Goal: Browse casually: Explore the website without a specific task or goal

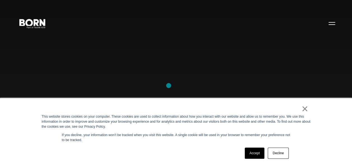
click at [169, 86] on div "Combining creative, content, and commerce to drive change. Imagine, build, and …" at bounding box center [176, 83] width 352 height 166
click at [43, 88] on div "Combining creative, content, and commerce to drive change. Imagine, build, and …" at bounding box center [176, 83] width 352 height 166
click at [29, 65] on div "Combining creative, content, and commerce to drive change. Imagine, build, and …" at bounding box center [176, 83] width 352 height 166
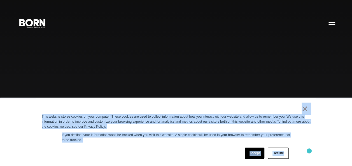
drag, startPoint x: 87, startPoint y: 118, endPoint x: 309, endPoint y: 152, distance: 224.5
click at [309, 152] on div "× This website stores cookies on your computer. These cookies are used to colle…" at bounding box center [176, 133] width 280 height 68
click at [170, 147] on div "Accept Decline" at bounding box center [166, 153] width 249 height 15
drag, startPoint x: 259, startPoint y: 112, endPoint x: 297, endPoint y: 149, distance: 53.9
click at [297, 149] on div "× This website stores cookies on your computer. These cookies are used to colle…" at bounding box center [176, 133] width 280 height 68
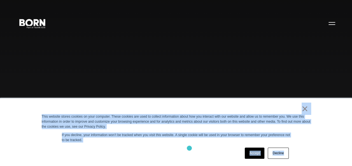
click at [189, 149] on div "Accept Decline" at bounding box center [166, 153] width 249 height 15
drag, startPoint x: 182, startPoint y: 104, endPoint x: 307, endPoint y: 158, distance: 136.9
click at [307, 158] on div "× This website stores cookies on your computer. These cookies are used to colle…" at bounding box center [176, 133] width 280 height 68
click at [178, 147] on div "Accept Decline" at bounding box center [166, 153] width 249 height 15
drag, startPoint x: 235, startPoint y: 107, endPoint x: 320, endPoint y: 156, distance: 98.2
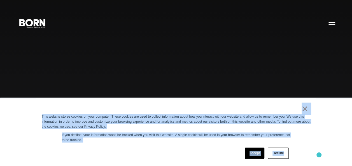
click at [320, 156] on div "× This website stores cookies on your computer. These cookies are used to colle…" at bounding box center [176, 132] width 352 height 68
click at [191, 148] on div "Accept Decline" at bounding box center [166, 153] width 249 height 15
drag, startPoint x: 264, startPoint y: 108, endPoint x: 310, endPoint y: 152, distance: 63.6
click at [310, 152] on div "× This website stores cookies on your computer. These cookies are used to colle…" at bounding box center [176, 133] width 280 height 68
click at [175, 148] on div "Accept Decline" at bounding box center [166, 153] width 249 height 15
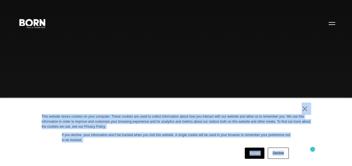
drag, startPoint x: 237, startPoint y: 110, endPoint x: 314, endPoint y: 155, distance: 89.4
click at [314, 155] on div "× This website stores cookies on your computer. These cookies are used to colle…" at bounding box center [176, 133] width 280 height 68
click at [180, 145] on div "× This website stores cookies on your computer. These cookies are used to colle…" at bounding box center [176, 133] width 280 height 68
drag, startPoint x: 178, startPoint y: 106, endPoint x: 293, endPoint y: 163, distance: 128.1
click at [293, 163] on div "× This website stores cookies on your computer. These cookies are used to colle…" at bounding box center [176, 133] width 280 height 68
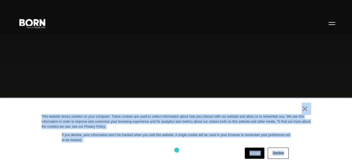
click at [177, 150] on div "Accept Decline" at bounding box center [166, 153] width 249 height 15
drag, startPoint x: 226, startPoint y: 107, endPoint x: 312, endPoint y: 163, distance: 102.5
click at [312, 163] on div "× This website stores cookies on your computer. These cookies are used to colle…" at bounding box center [176, 133] width 280 height 68
click at [181, 146] on div "× This website stores cookies on your computer. These cookies are used to colle…" at bounding box center [176, 133] width 280 height 68
drag, startPoint x: 168, startPoint y: 109, endPoint x: 298, endPoint y: 153, distance: 137.9
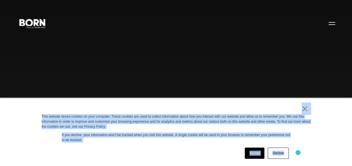
click at [298, 153] on div "× This website stores cookies on your computer. These cookies are used to colle…" at bounding box center [176, 133] width 280 height 68
click at [196, 154] on div "Accept Decline" at bounding box center [166, 153] width 249 height 15
drag, startPoint x: 226, startPoint y: 110, endPoint x: 335, endPoint y: 158, distance: 118.7
click at [335, 158] on div "× This website stores cookies on your computer. These cookies are used to colle…" at bounding box center [176, 132] width 352 height 68
click at [188, 149] on div "Accept Decline" at bounding box center [166, 153] width 249 height 15
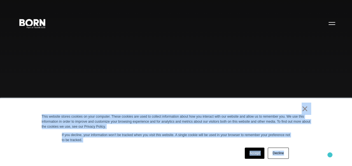
drag, startPoint x: 139, startPoint y: 108, endPoint x: 330, endPoint y: 155, distance: 196.9
click at [330, 155] on div "× This website stores cookies on your computer. These cookies are used to colle…" at bounding box center [176, 132] width 352 height 68
click at [183, 149] on div "Accept Decline" at bounding box center [166, 153] width 249 height 15
drag, startPoint x: 242, startPoint y: 108, endPoint x: 300, endPoint y: 147, distance: 69.8
click at [300, 147] on div "× This website stores cookies on your computer. These cookies are used to colle…" at bounding box center [176, 133] width 280 height 68
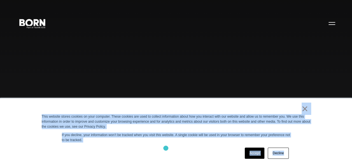
click at [161, 147] on div "Accept Decline" at bounding box center [166, 153] width 249 height 15
drag, startPoint x: 225, startPoint y: 106, endPoint x: 289, endPoint y: 157, distance: 81.6
click at [289, 157] on div "× This website stores cookies on your computer. These cookies are used to colle…" at bounding box center [176, 133] width 280 height 68
click at [178, 150] on div "Accept Decline" at bounding box center [166, 153] width 249 height 15
drag, startPoint x: 186, startPoint y: 105, endPoint x: 309, endPoint y: 165, distance: 137.6
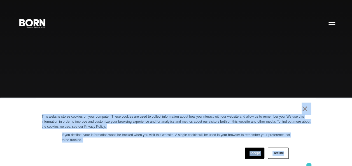
click at [309, 165] on div "× This website stores cookies on your computer. These cookies are used to colle…" at bounding box center [176, 133] width 280 height 68
click at [174, 152] on div "Accept Decline" at bounding box center [166, 153] width 249 height 15
drag, startPoint x: 222, startPoint y: 102, endPoint x: 310, endPoint y: 159, distance: 105.0
click at [310, 159] on div "× This website stores cookies on your computer. These cookies are used to colle…" at bounding box center [176, 133] width 280 height 68
click at [183, 152] on div "Accept Decline" at bounding box center [166, 153] width 249 height 15
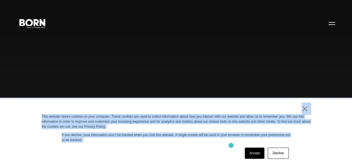
drag, startPoint x: 179, startPoint y: 111, endPoint x: 229, endPoint y: 147, distance: 62.1
click at [229, 147] on div "× This website stores cookies on your computer. These cookies are used to colle…" at bounding box center [176, 133] width 280 height 68
click at [180, 149] on div "Accept Decline" at bounding box center [166, 153] width 249 height 15
drag, startPoint x: 166, startPoint y: 100, endPoint x: 185, endPoint y: 109, distance: 20.8
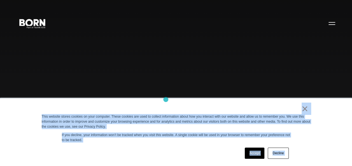
click at [185, 109] on div "×" at bounding box center [175, 110] width 267 height 8
click at [160, 96] on div "Combining creative, content, and commerce to drive change. Imagine, build, and …" at bounding box center [176, 83] width 352 height 166
drag, startPoint x: 183, startPoint y: 111, endPoint x: 315, endPoint y: 170, distance: 144.9
click at [191, 151] on div "Accept Decline" at bounding box center [166, 153] width 249 height 15
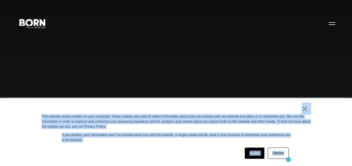
drag, startPoint x: 173, startPoint y: 105, endPoint x: 289, endPoint y: 157, distance: 127.3
click at [289, 157] on div "× This website stores cookies on your computer. These cookies are used to colle…" at bounding box center [176, 133] width 280 height 68
click at [191, 106] on div "× This website stores cookies on your computer. These cookies are used to colle…" at bounding box center [176, 133] width 280 height 68
drag, startPoint x: 190, startPoint y: 106, endPoint x: 307, endPoint y: 154, distance: 126.7
click at [307, 154] on div "× This website stores cookies on your computer. These cookies are used to colle…" at bounding box center [176, 133] width 280 height 68
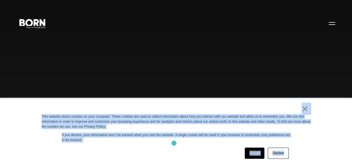
click at [174, 143] on div "× This website stores cookies on your computer. These cookies are used to colle…" at bounding box center [176, 133] width 280 height 68
drag, startPoint x: 184, startPoint y: 117, endPoint x: 291, endPoint y: 162, distance: 116.8
click at [291, 162] on div "× This website stores cookies on your computer. These cookies are used to colle…" at bounding box center [176, 133] width 280 height 68
click at [189, 147] on div "Accept Decline" at bounding box center [166, 153] width 249 height 15
drag, startPoint x: 291, startPoint y: 108, endPoint x: 321, endPoint y: 164, distance: 64.3
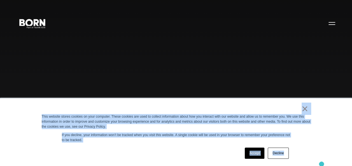
click at [321, 164] on div "× This website stores cookies on your computer. These cookies are used to colle…" at bounding box center [176, 132] width 352 height 68
click at [302, 133] on div "× This website stores cookies on your computer. These cookies are used to colle…" at bounding box center [176, 133] width 280 height 68
drag, startPoint x: 231, startPoint y: 104, endPoint x: 310, endPoint y: 167, distance: 100.9
click at [174, 102] on div "× This website stores cookies on your computer. These cookies are used to colle…" at bounding box center [176, 133] width 280 height 68
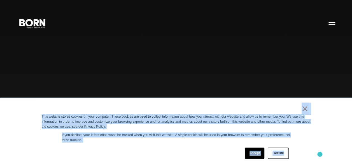
drag, startPoint x: 175, startPoint y: 103, endPoint x: 320, endPoint y: 156, distance: 154.3
click at [320, 156] on div "× This website stores cookies on your computer. These cookies are used to colle…" at bounding box center [176, 132] width 352 height 68
click at [247, 108] on div "×" at bounding box center [175, 110] width 267 height 8
drag, startPoint x: 236, startPoint y: 106, endPoint x: 342, endPoint y: 168, distance: 122.6
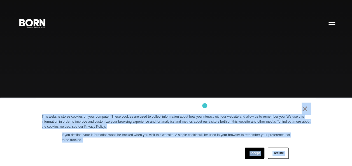
click at [205, 106] on div "× This website stores cookies on your computer. These cookies are used to colle…" at bounding box center [176, 133] width 280 height 68
drag, startPoint x: 205, startPoint y: 106, endPoint x: 333, endPoint y: 160, distance: 139.2
click at [333, 160] on div "× This website stores cookies on your computer. These cookies are used to colle…" at bounding box center [176, 132] width 352 height 68
click at [226, 106] on div "×" at bounding box center [175, 110] width 267 height 8
drag, startPoint x: 226, startPoint y: 106, endPoint x: 300, endPoint y: 166, distance: 95.7
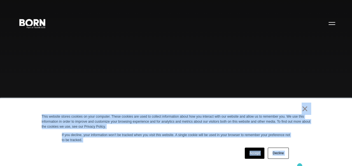
click at [205, 154] on div "Accept Decline" at bounding box center [166, 153] width 249 height 15
drag, startPoint x: 202, startPoint y: 106, endPoint x: 294, endPoint y: 159, distance: 105.7
click at [294, 159] on div "× This website stores cookies on your computer. These cookies are used to colle…" at bounding box center [176, 133] width 280 height 68
click at [195, 150] on div "Accept Decline" at bounding box center [166, 153] width 249 height 15
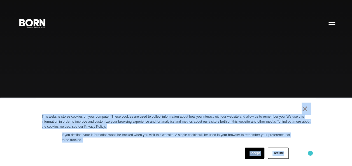
drag, startPoint x: 286, startPoint y: 110, endPoint x: 310, endPoint y: 154, distance: 49.9
click at [310, 154] on div "× This website stores cookies on your computer. These cookies are used to colle…" at bounding box center [176, 133] width 280 height 68
click at [158, 141] on p "If you decline, your information won’t be tracked when you visit this website. …" at bounding box center [176, 138] width 229 height 10
drag, startPoint x: 279, startPoint y: 114, endPoint x: 306, endPoint y: 161, distance: 54.4
click at [306, 161] on div "× This website stores cookies on your computer. These cookies are used to colle…" at bounding box center [176, 133] width 280 height 68
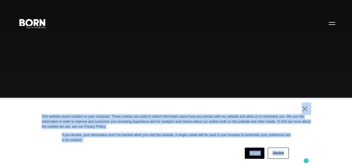
drag, startPoint x: 306, startPoint y: 161, endPoint x: 170, endPoint y: 160, distance: 136.5
click at [170, 160] on div "Accept Decline" at bounding box center [166, 153] width 249 height 15
drag, startPoint x: 272, startPoint y: 107, endPoint x: 305, endPoint y: 165, distance: 67.1
click at [305, 165] on div "× This website stores cookies on your computer. These cookies are used to colle…" at bounding box center [176, 133] width 280 height 68
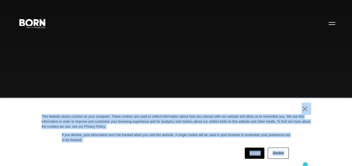
copy div "× This website stores cookies on your computer. These cookies are used to colle…"
click at [290, 106] on div "× This website stores cookies on your computer. These cookies are used to colle…" at bounding box center [176, 133] width 280 height 68
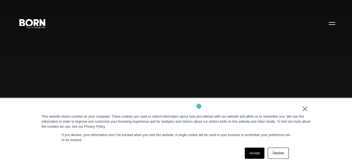
click at [199, 106] on div "× This website stores cookies on your computer. These cookies are used to colle…" at bounding box center [176, 133] width 280 height 68
click at [43, 99] on div "× This website stores cookies on your computer. These cookies are used to colle…" at bounding box center [176, 133] width 280 height 68
click at [35, 113] on div "× This website stores cookies on your computer. These cookies are used to colle…" at bounding box center [176, 132] width 352 height 68
click at [7, 38] on div "Combining creative, content, and commerce to drive change. Imagine, build, and …" at bounding box center [176, 83] width 352 height 166
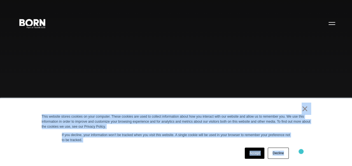
drag, startPoint x: 267, startPoint y: 105, endPoint x: 302, endPoint y: 152, distance: 58.5
click at [302, 152] on div "× This website stores cookies on your computer. These cookies are used to colle…" at bounding box center [176, 133] width 280 height 68
click at [183, 149] on div "Accept Decline" at bounding box center [166, 153] width 249 height 15
drag, startPoint x: 285, startPoint y: 107, endPoint x: 352, endPoint y: 170, distance: 92.6
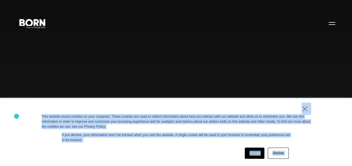
click at [17, 116] on div "× This website stores cookies on your computer. These cookies are used to colle…" at bounding box center [176, 132] width 352 height 68
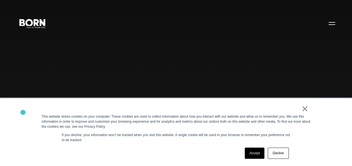
click at [23, 113] on div "× This website stores cookies on your computer. These cookies are used to colle…" at bounding box center [176, 132] width 352 height 68
click at [25, 80] on div "Combining creative, content, and commerce to drive change. Imagine, build, and …" at bounding box center [176, 83] width 352 height 166
click at [222, 101] on div "× This website stores cookies on your computer. These cookies are used to colle…" at bounding box center [176, 133] width 280 height 68
click at [33, 74] on div "Combining creative, content, and commerce to drive change. Imagine, build, and …" at bounding box center [176, 83] width 352 height 166
click at [149, 97] on div "Combining creative, content, and commerce to drive change. Imagine, build, and …" at bounding box center [176, 83] width 352 height 166
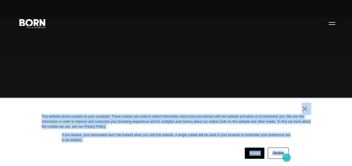
drag, startPoint x: 222, startPoint y: 111, endPoint x: 286, endPoint y: 157, distance: 78.3
click at [286, 157] on div "× This website stores cookies on your computer. These cookies are used to colle…" at bounding box center [176, 133] width 280 height 68
click at [195, 156] on div "Accept Decline" at bounding box center [166, 153] width 249 height 15
drag, startPoint x: 235, startPoint y: 107, endPoint x: 300, endPoint y: 154, distance: 79.8
click at [300, 154] on div "× This website stores cookies on your computer. These cookies are used to colle…" at bounding box center [176, 133] width 280 height 68
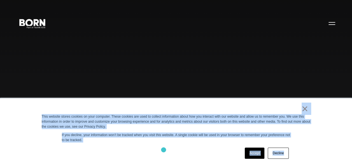
click at [164, 150] on div "Accept Decline" at bounding box center [166, 153] width 249 height 15
drag, startPoint x: 203, startPoint y: 106, endPoint x: 285, endPoint y: 159, distance: 97.4
click at [285, 159] on div "× This website stores cookies on your computer. These cookies are used to colle…" at bounding box center [176, 133] width 280 height 68
click at [183, 150] on div "Accept Decline" at bounding box center [166, 153] width 249 height 15
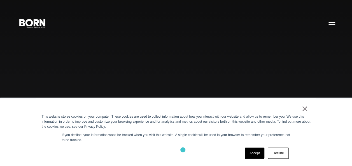
click at [183, 150] on div "Accept Decline" at bounding box center [166, 153] width 249 height 15
click at [45, 122] on div "This website stores cookies on your computer. These cookies are used to collect…" at bounding box center [176, 121] width 269 height 15
drag, startPoint x: 100, startPoint y: 35, endPoint x: 90, endPoint y: 44, distance: 13.3
click at [90, 44] on div "Combining creative, content, and commerce to drive change. Imagine, build, and …" at bounding box center [176, 83] width 352 height 166
